Goal: Find specific page/section: Find specific page/section

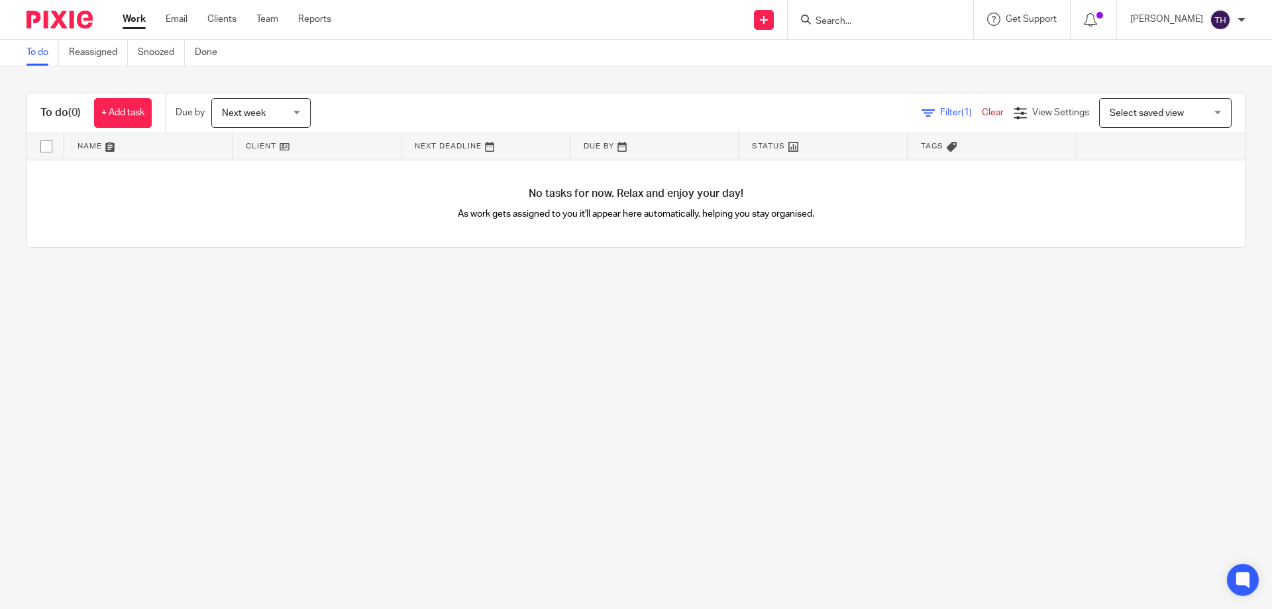
drag, startPoint x: 0, startPoint y: 0, endPoint x: 285, endPoint y: 114, distance: 306.9
click at [285, 114] on span "Next week" at bounding box center [257, 113] width 70 height 28
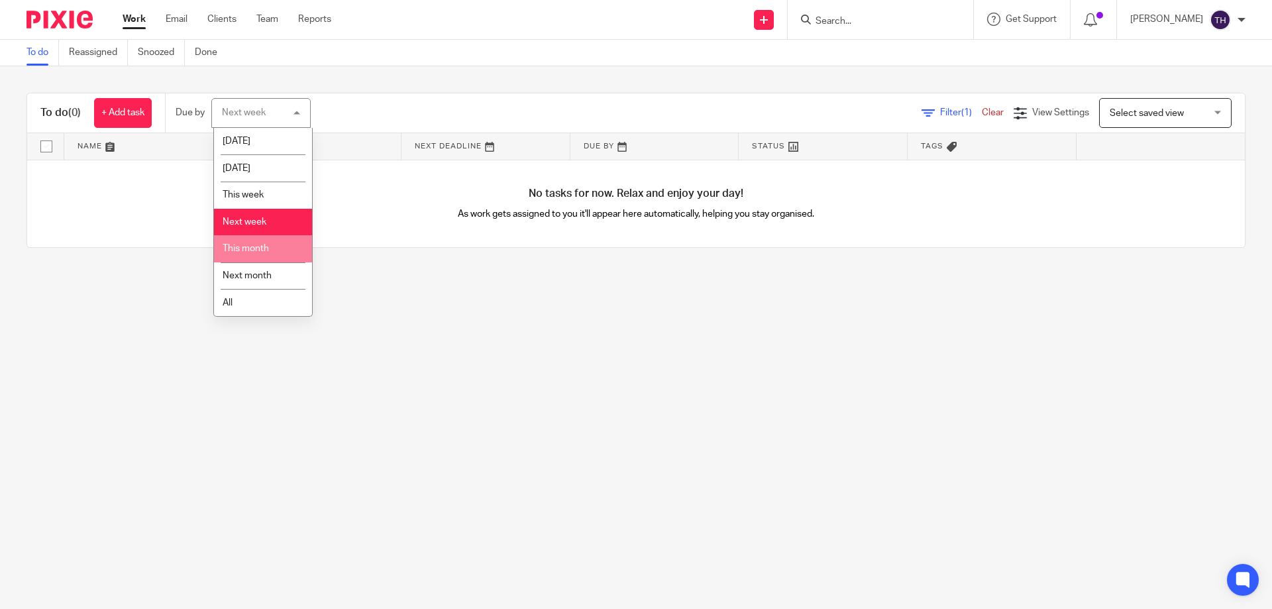
click at [248, 247] on span "This month" at bounding box center [246, 248] width 46 height 9
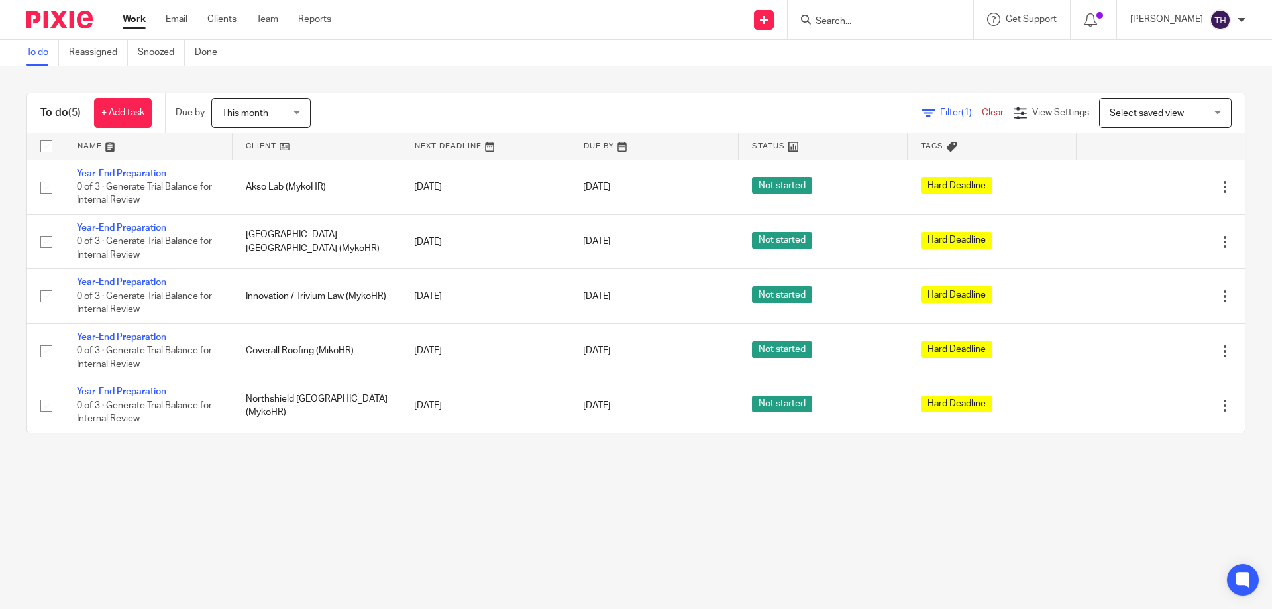
click at [929, 21] on input "Search" at bounding box center [873, 22] width 119 height 12
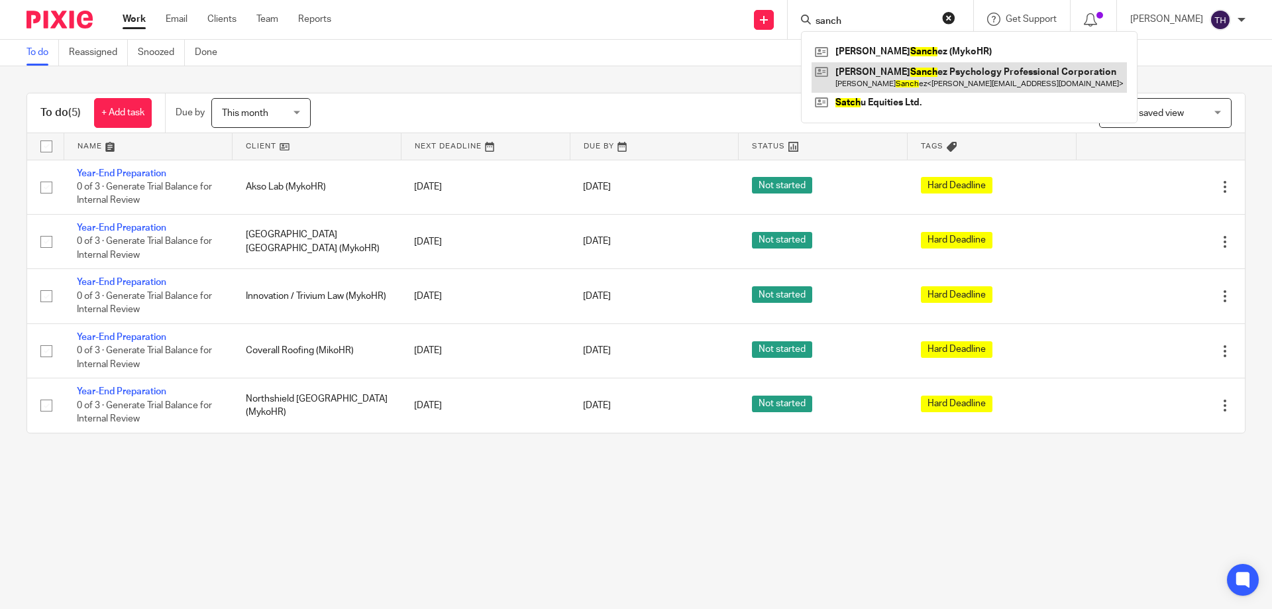
type input "sanch"
click at [900, 82] on link at bounding box center [969, 77] width 315 height 30
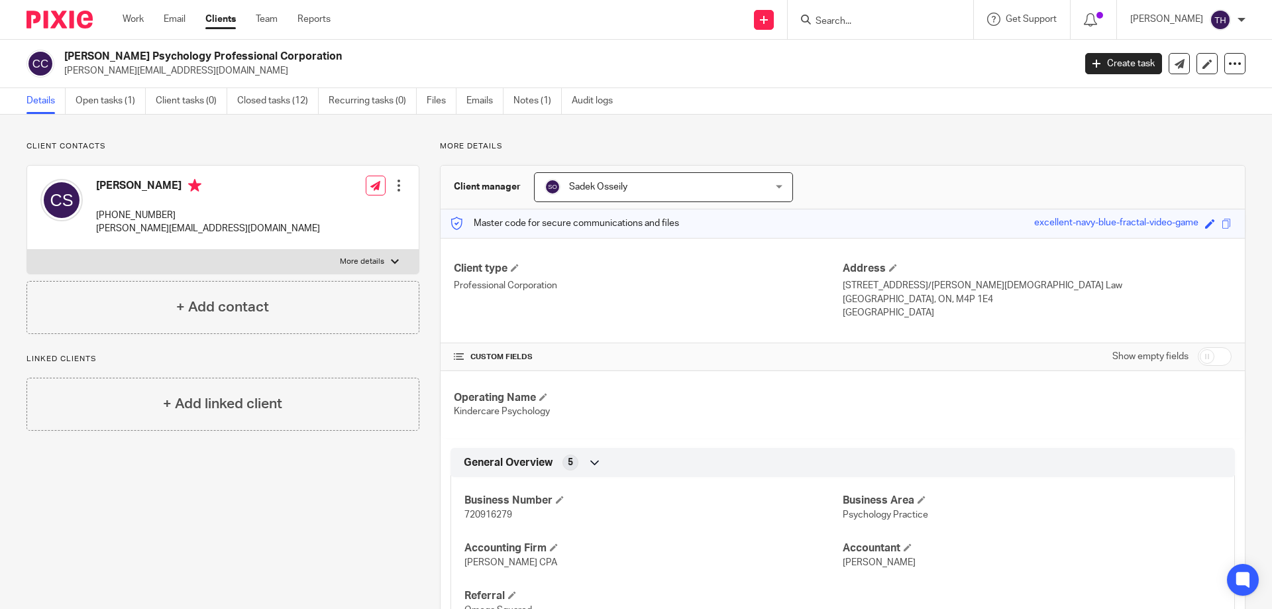
click at [492, 515] on span "720916279" at bounding box center [489, 514] width 48 height 9
copy span "720916279"
